Goal: Task Accomplishment & Management: Complete application form

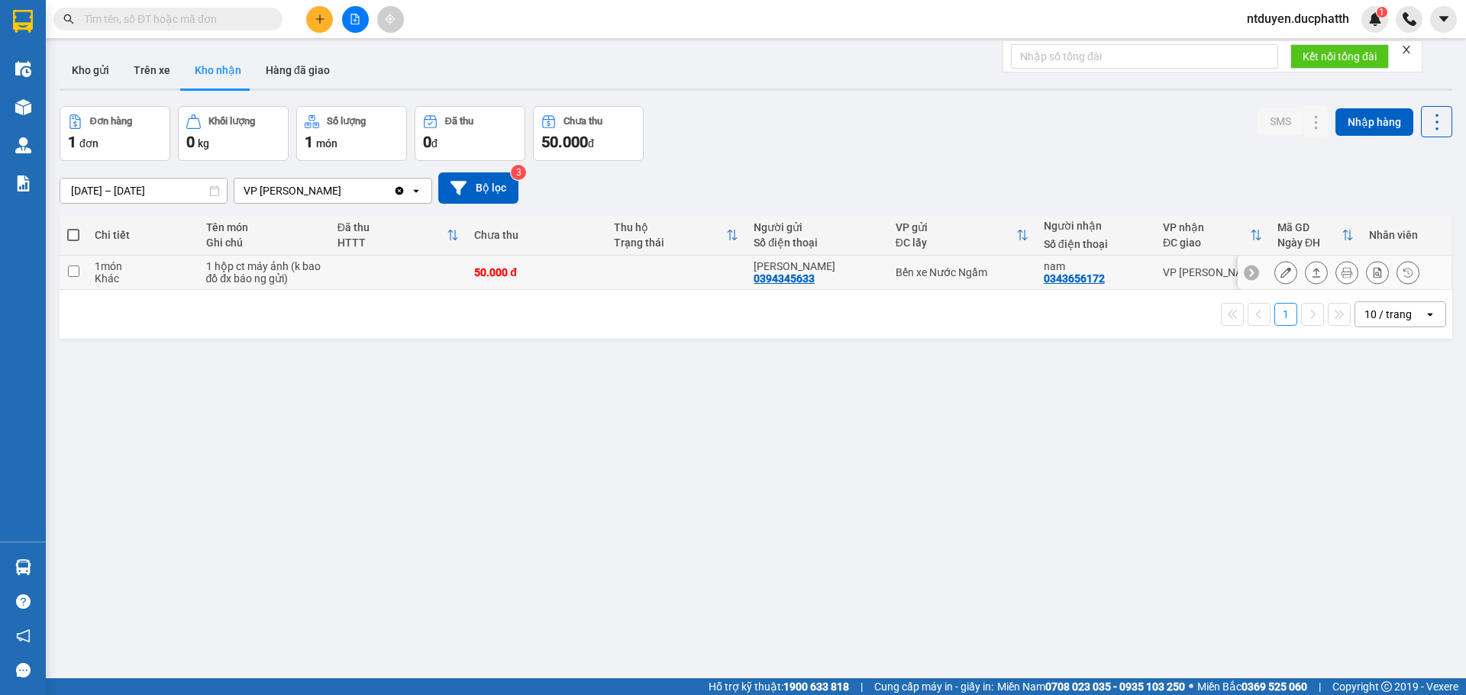
click at [252, 267] on div "1 hộp ct máy ảnh (k bao đồ đx báo ng gửi)" at bounding box center [264, 272] width 116 height 24
checkbox input "true"
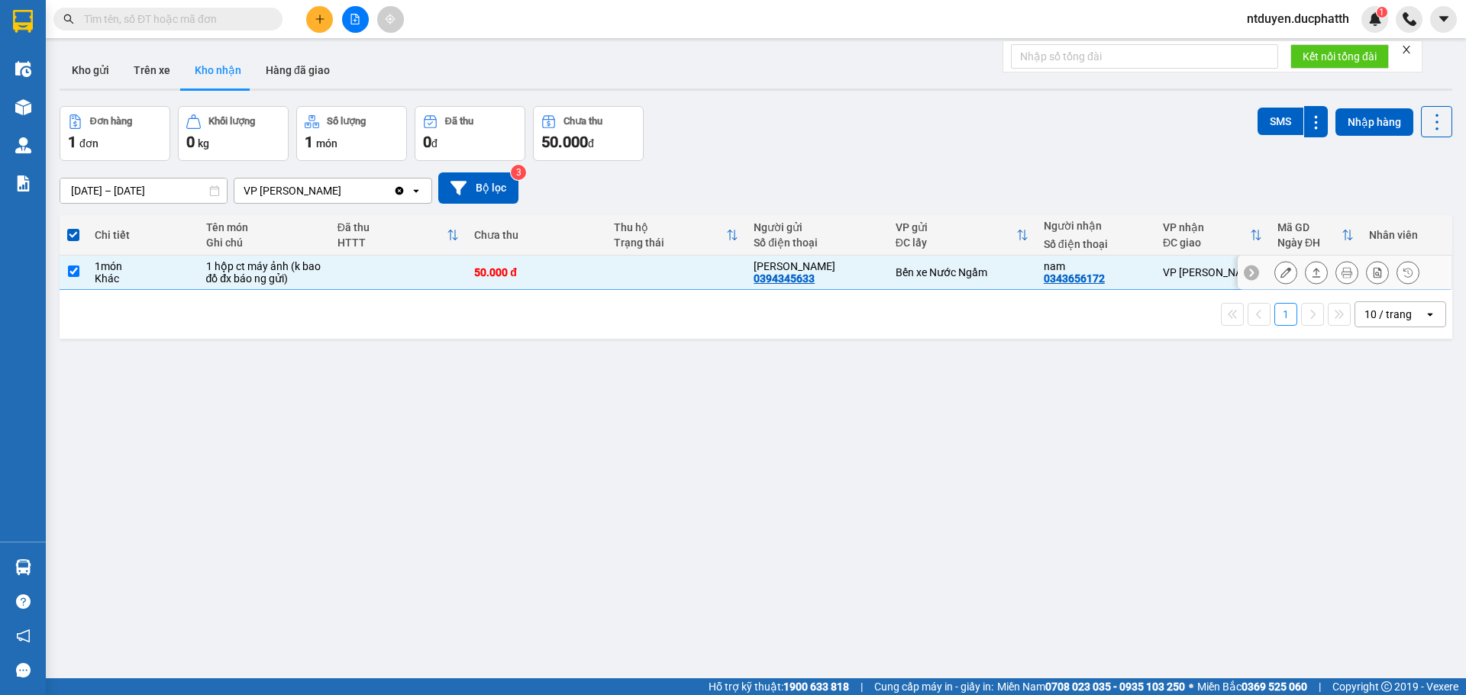
click at [1284, 273] on button at bounding box center [1285, 273] width 21 height 27
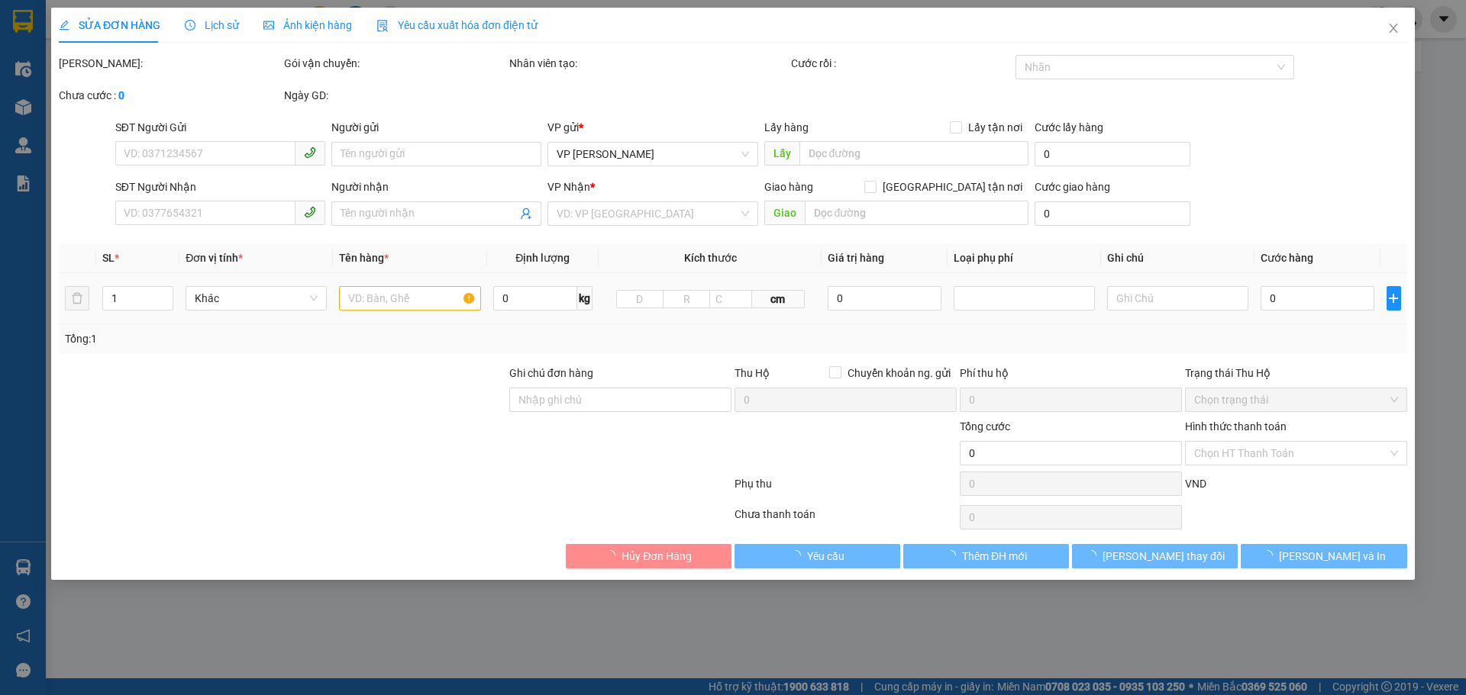
type input "0394345633"
type input "[PERSON_NAME]"
type input "0343656172"
type input "nam"
type input "nntt"
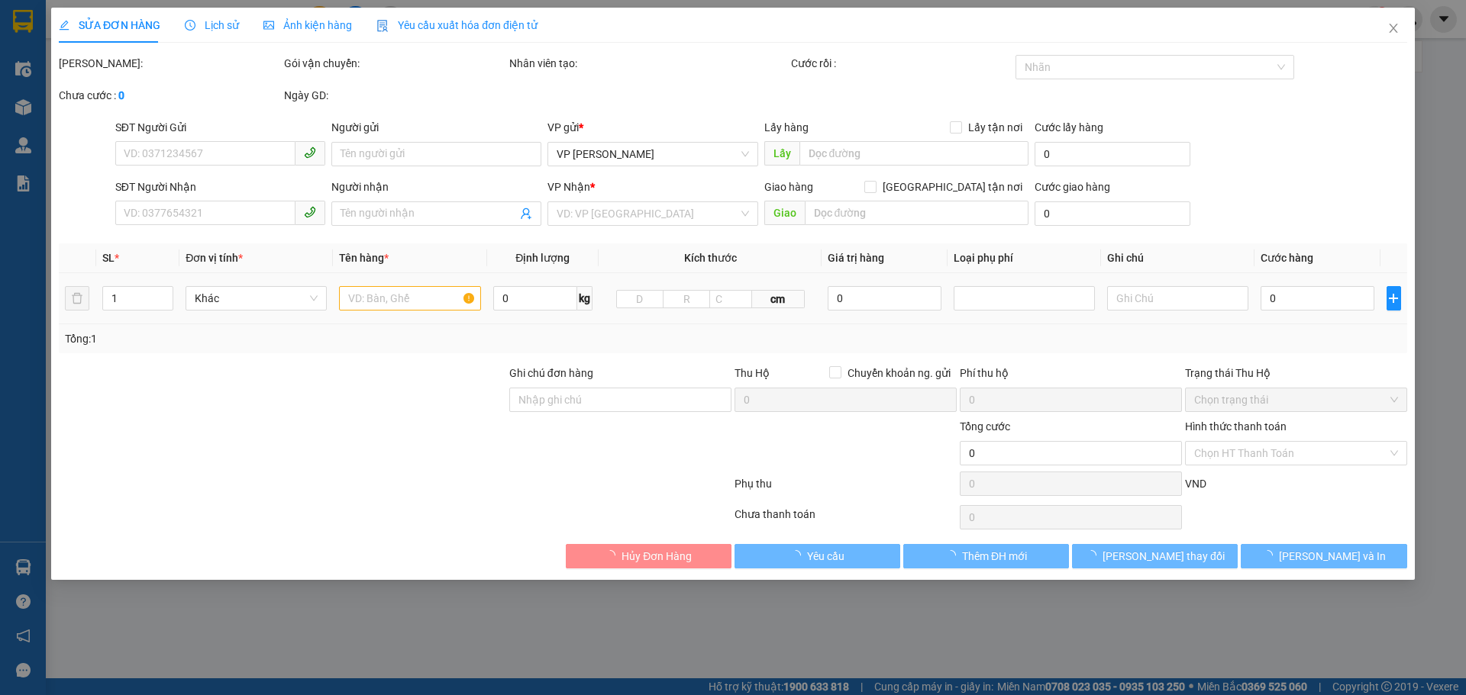
type input "50.000"
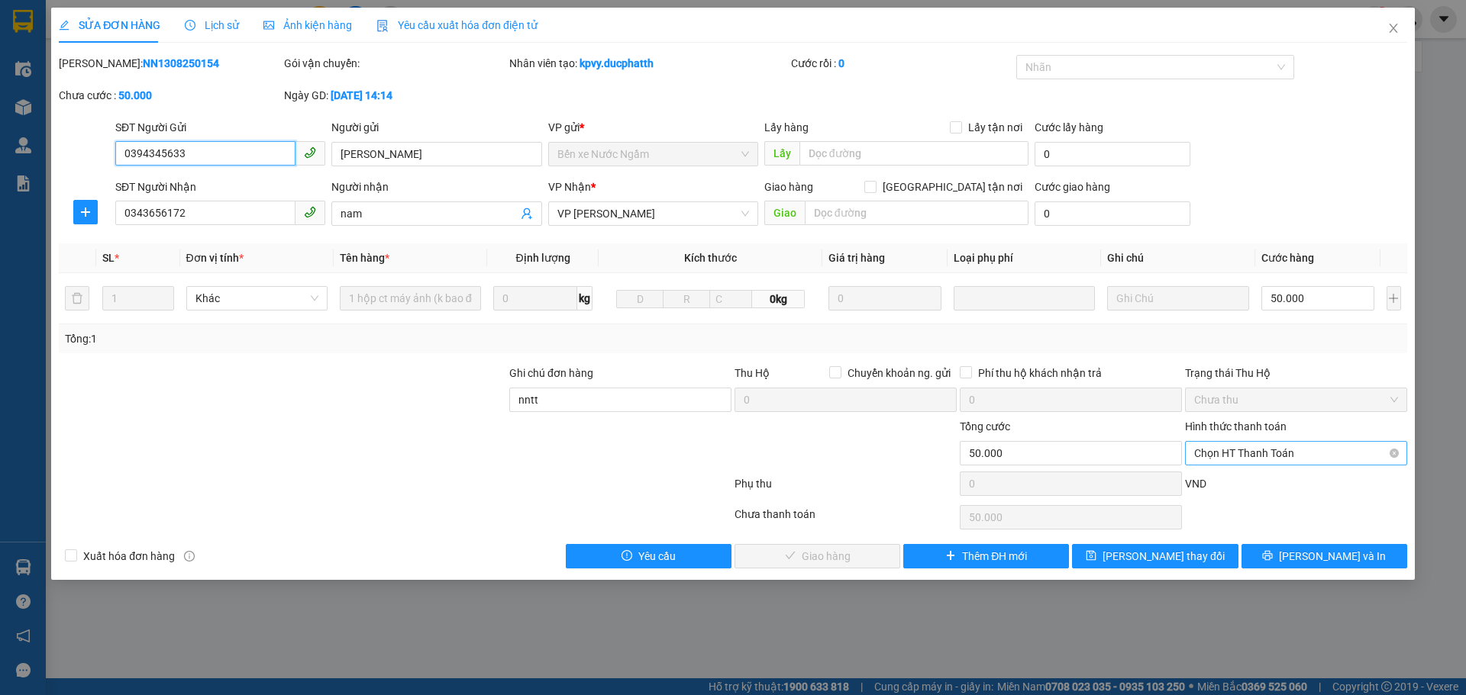
click at [1285, 448] on span "Chọn HT Thanh Toán" at bounding box center [1296, 453] width 204 height 23
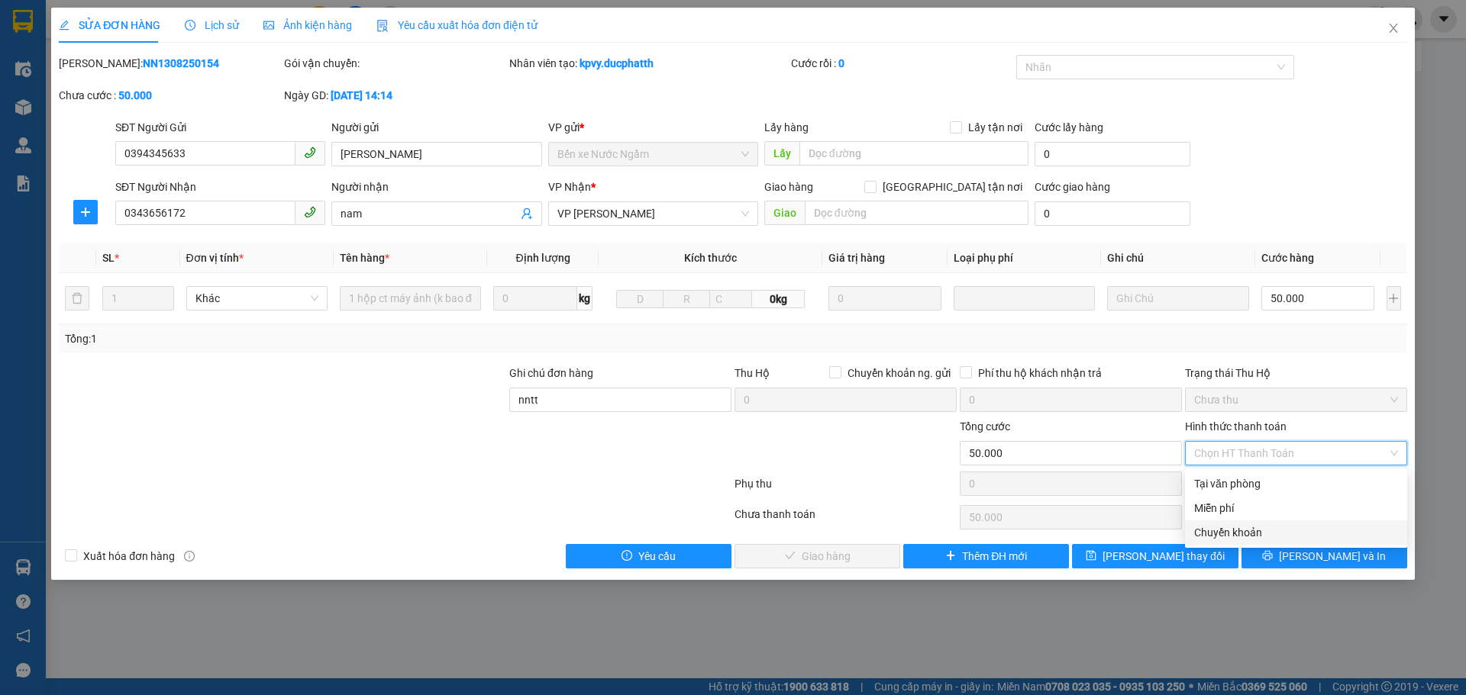
click at [1269, 529] on div "Chuyển khoản" at bounding box center [1296, 532] width 204 height 17
type input "0"
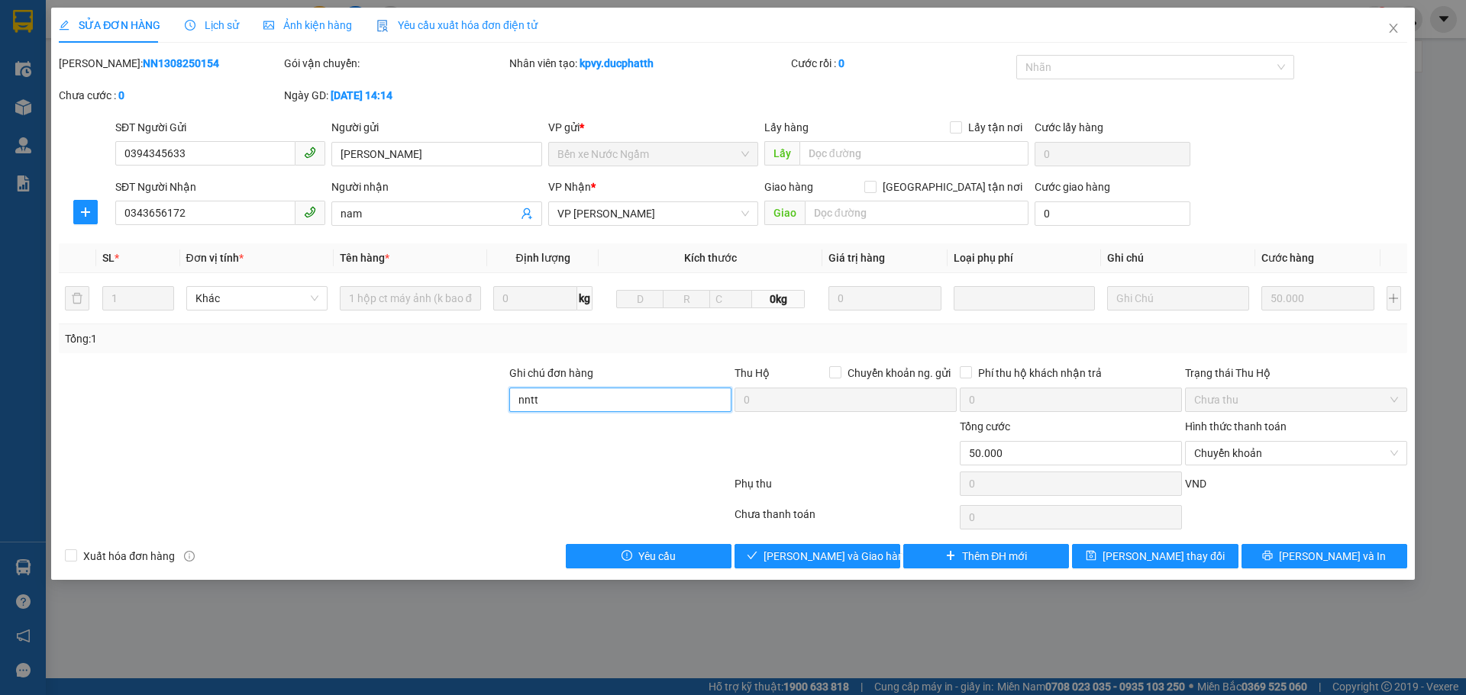
click at [593, 395] on input "nntt" at bounding box center [620, 400] width 222 height 24
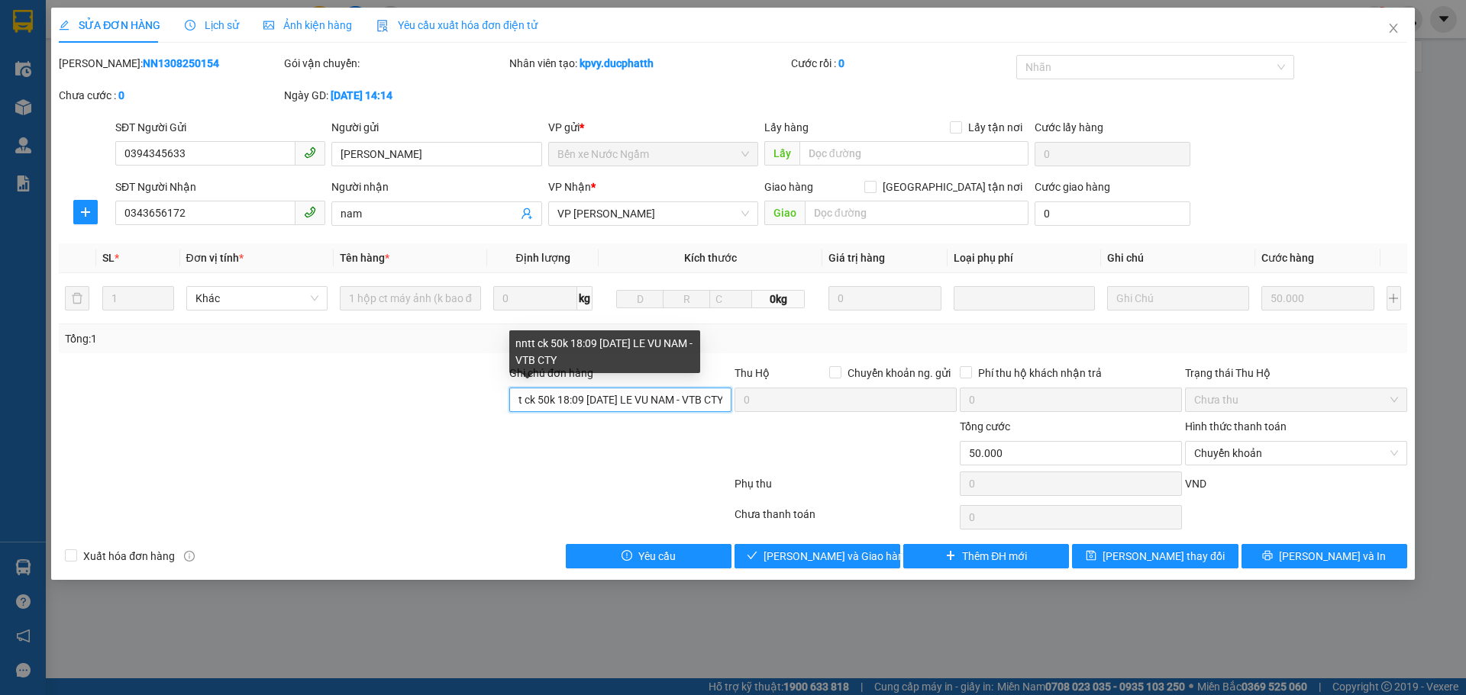
scroll to position [0, 8]
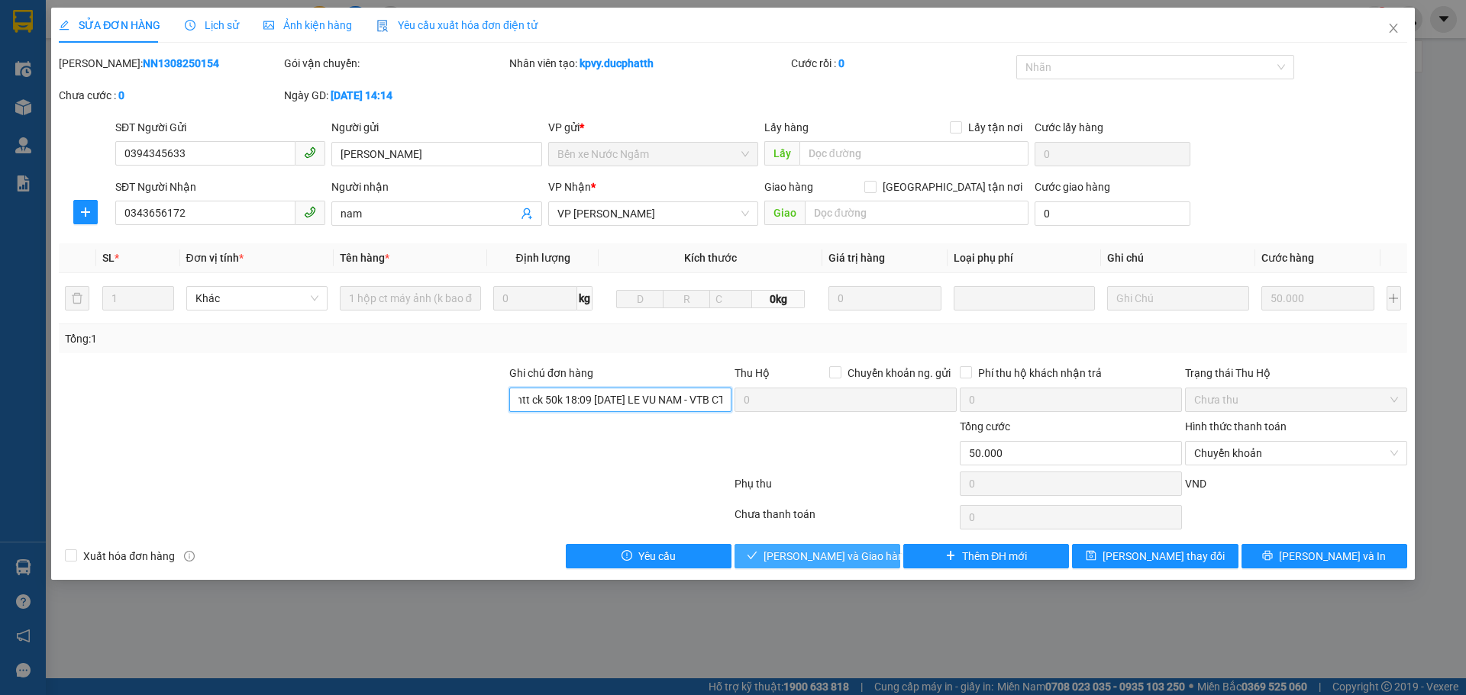
type input "nntt ck 50k 18:09 [DATE] LE VU NAM - VTB CTY"
click at [826, 545] on button "[PERSON_NAME] và Giao hàng" at bounding box center [817, 556] width 166 height 24
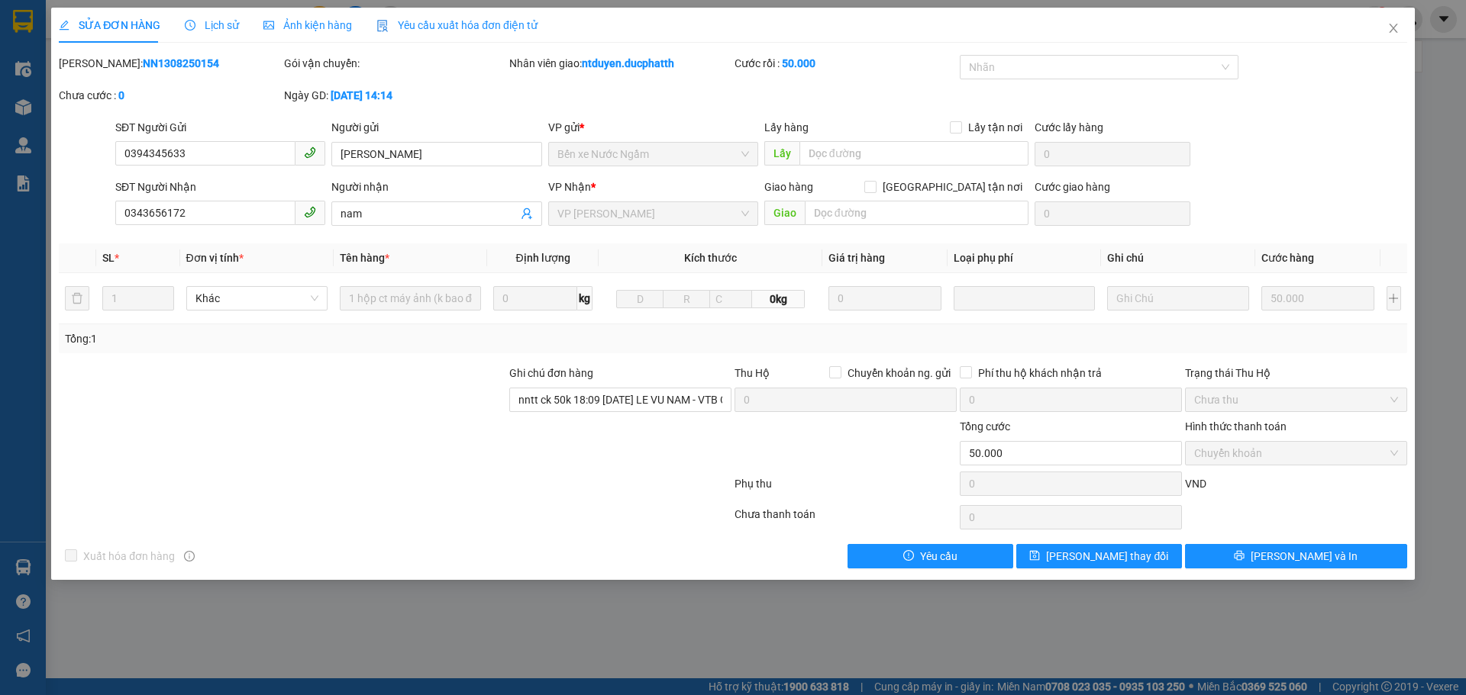
click at [525, 635] on div "SỬA ĐƠN HÀNG Lịch sử Ảnh kiện hàng Yêu cầu xuất hóa đơn điện tử Total Paid Fee …" at bounding box center [733, 347] width 1466 height 695
click at [1389, 29] on icon "close" at bounding box center [1393, 28] width 12 height 12
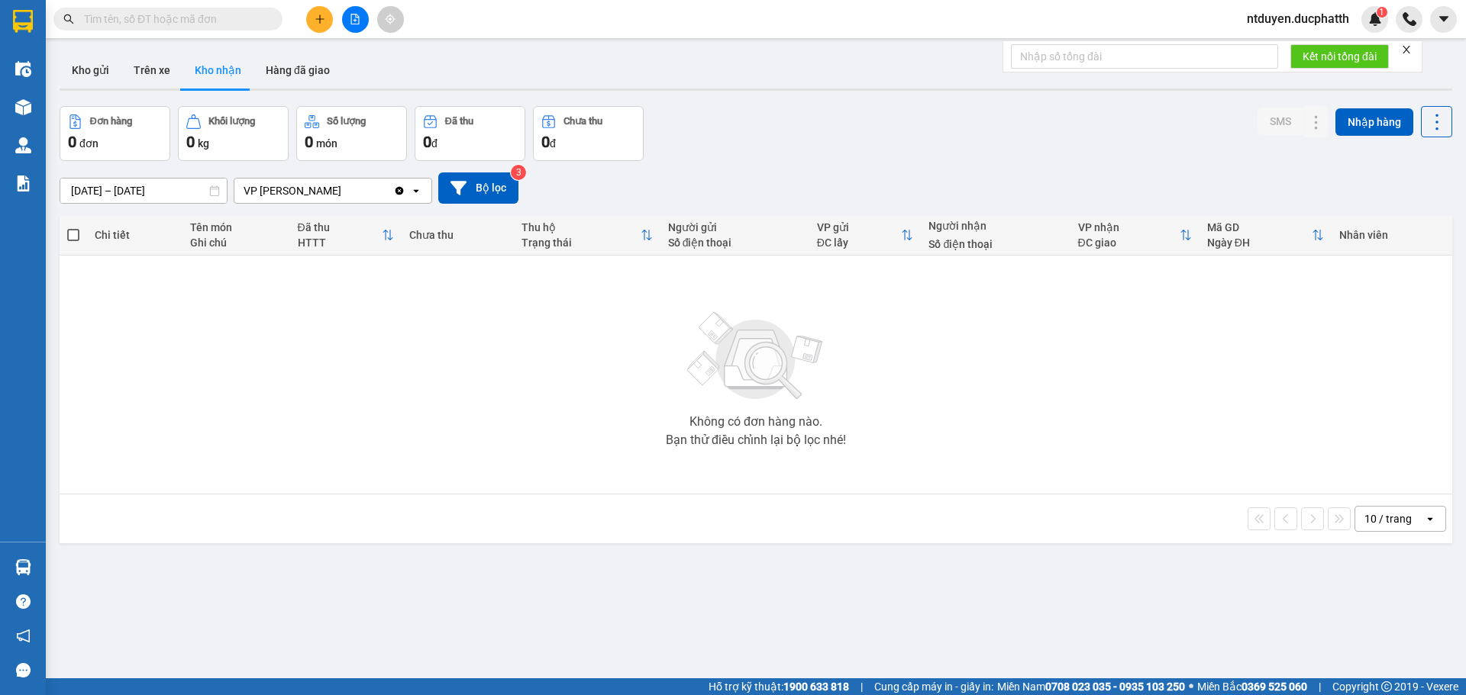
click at [1301, 23] on span "ntduyen.ducphatth" at bounding box center [1297, 18] width 127 height 19
click at [1285, 49] on span "Đăng xuất" at bounding box center [1304, 47] width 96 height 17
